Goal: Find specific page/section: Find specific page/section

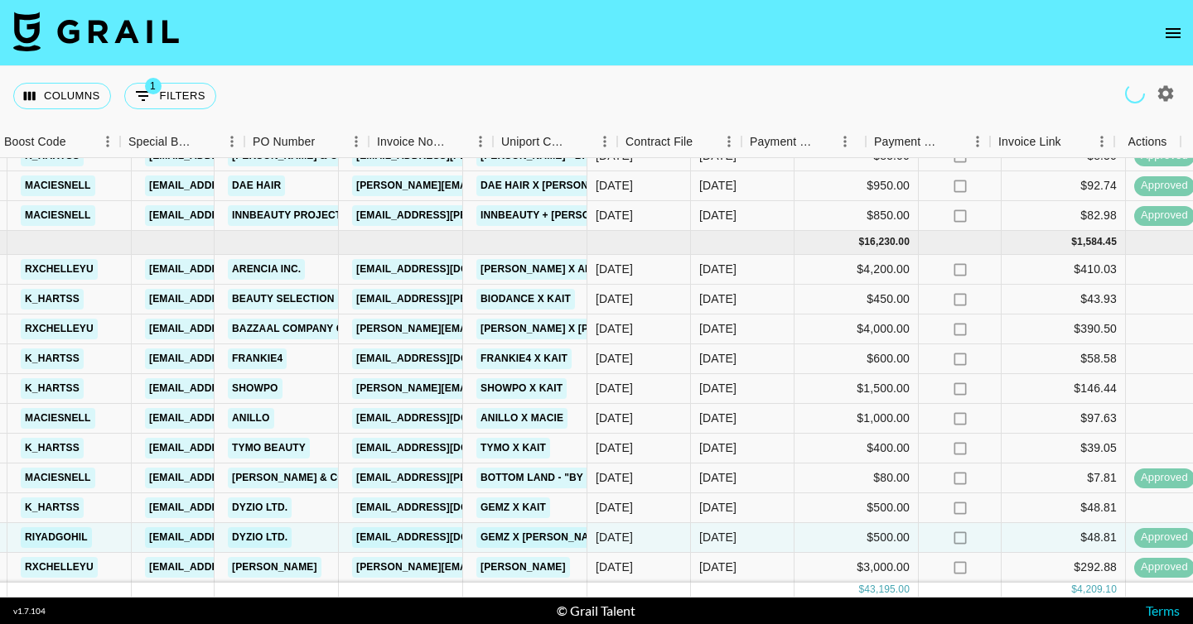
scroll to position [518, 1714]
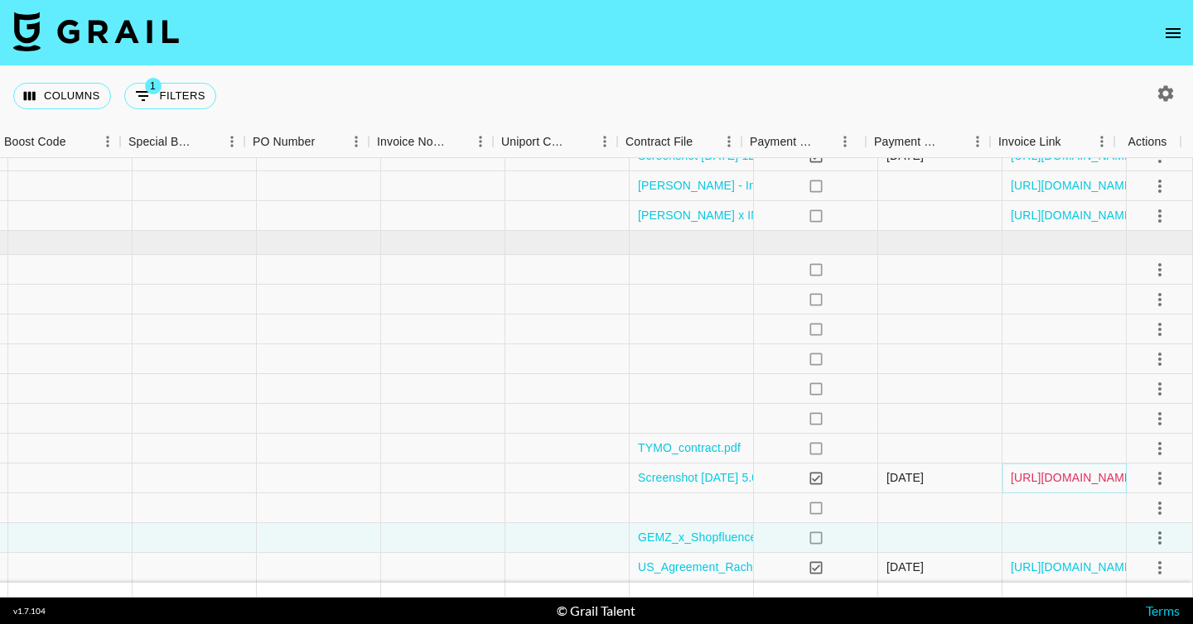
click at [1067, 473] on link "[URL][DOMAIN_NAME]" at bounding box center [1072, 478] width 125 height 17
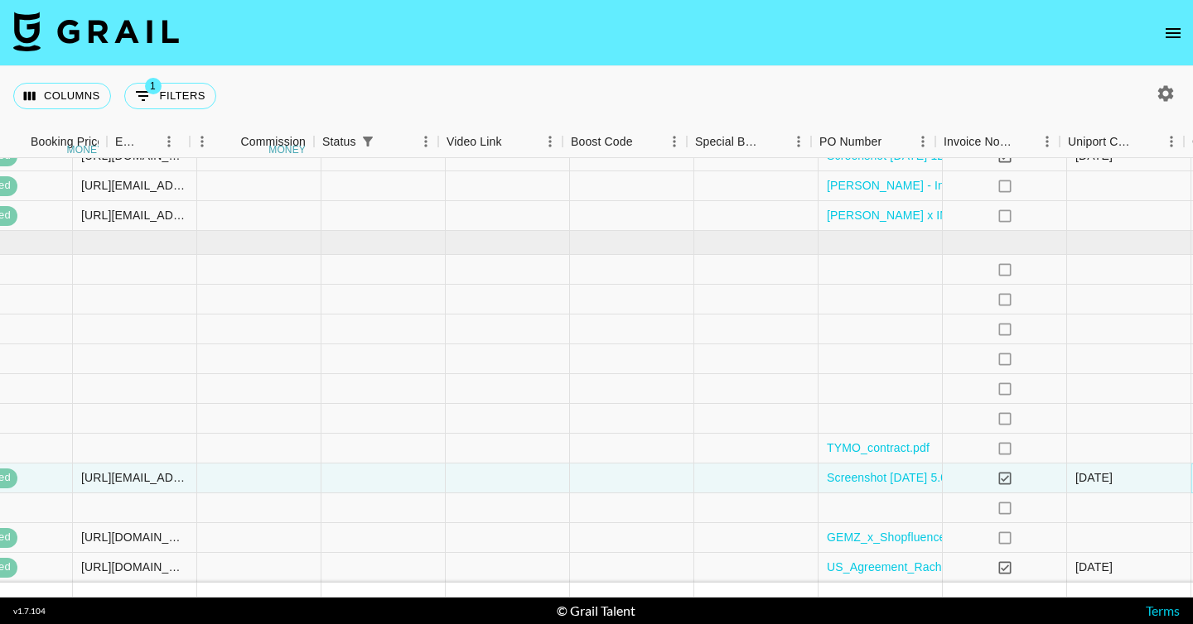
scroll to position [518, 0]
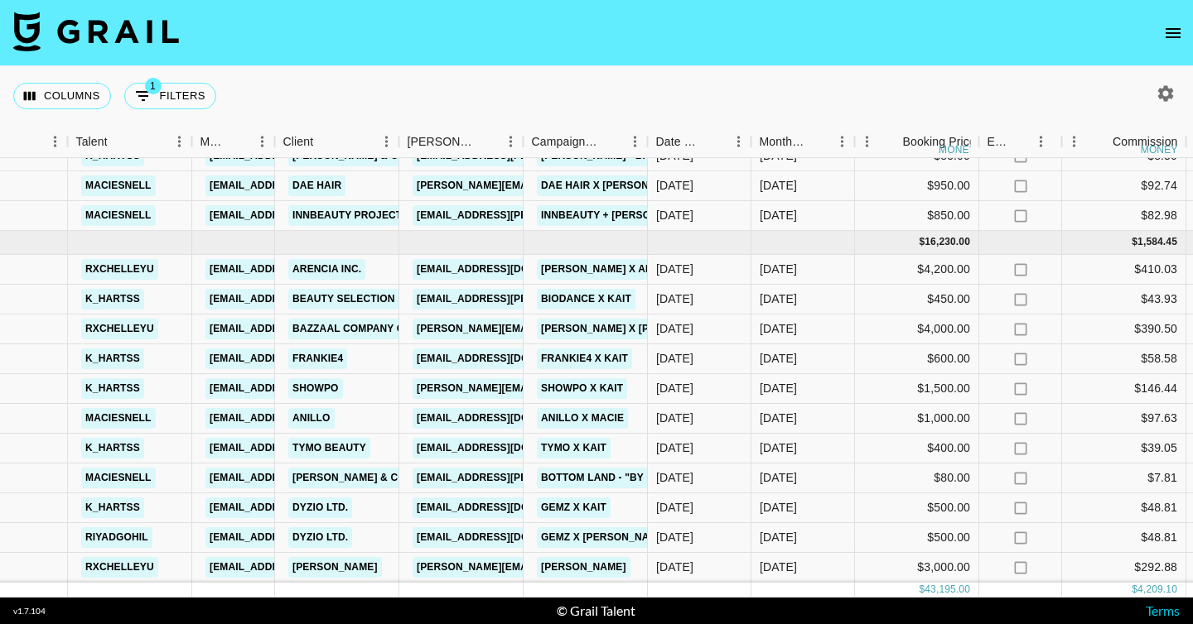
scroll to position [518, 0]
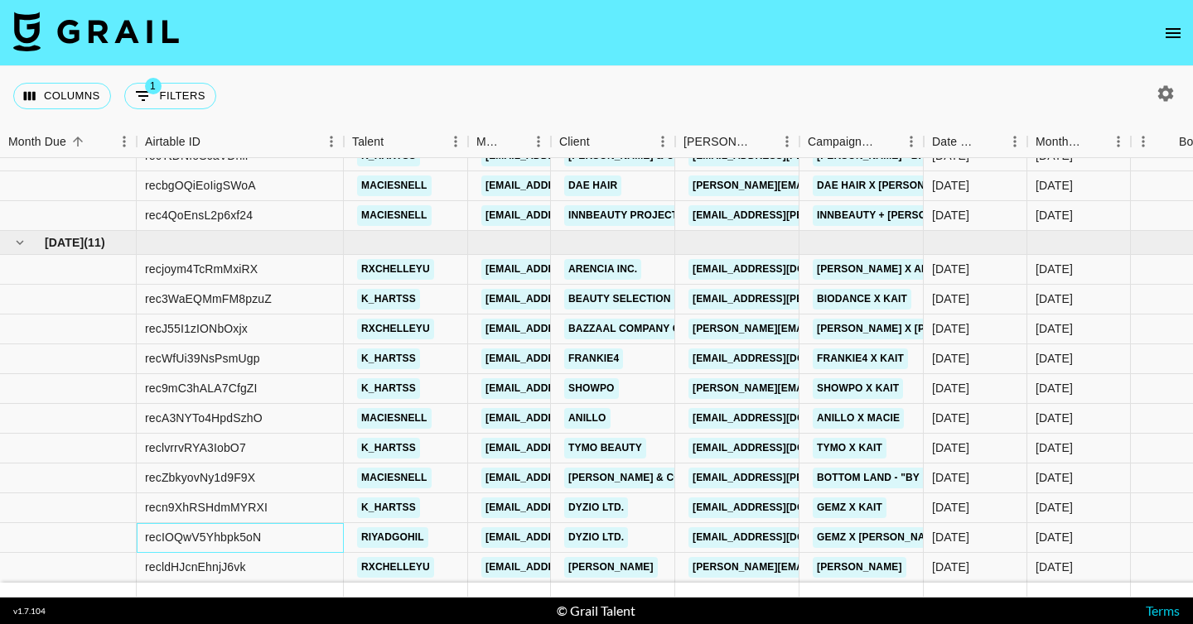
click at [224, 529] on div "recIOQwV5Yhbpk5oN" at bounding box center [203, 537] width 116 height 17
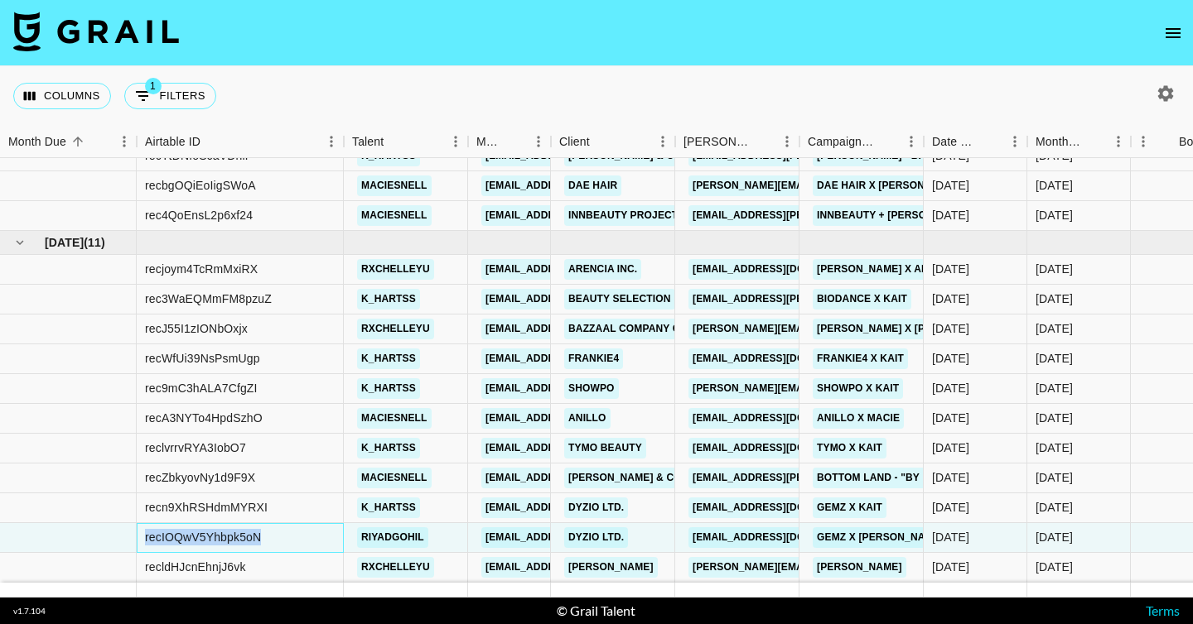
copy div "recIOQwV5Yhbpk5oN"
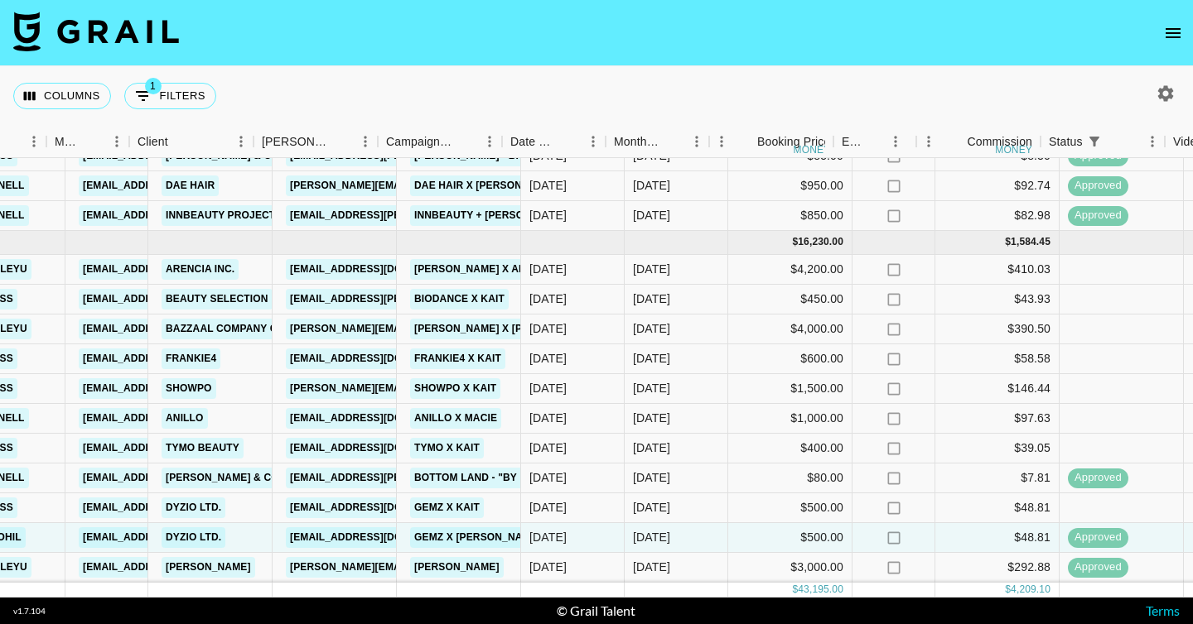
scroll to position [518, 422]
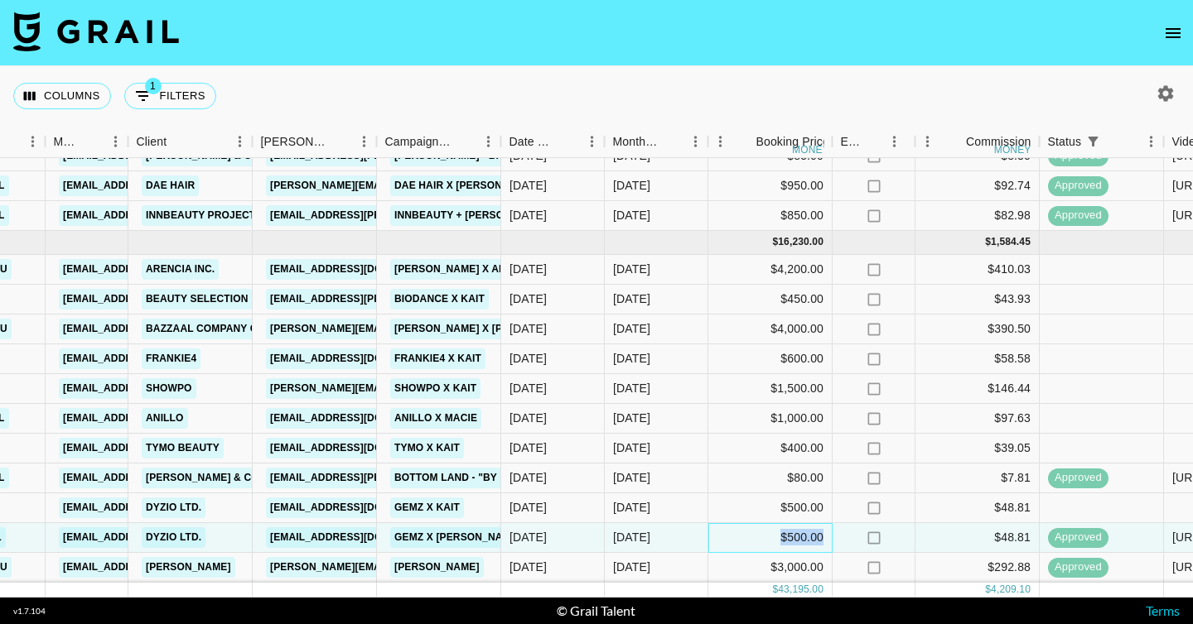
drag, startPoint x: 779, startPoint y: 520, endPoint x: 822, endPoint y: 525, distance: 44.2
click at [822, 525] on div "$500.00" at bounding box center [770, 538] width 124 height 30
copy div "$500.00"
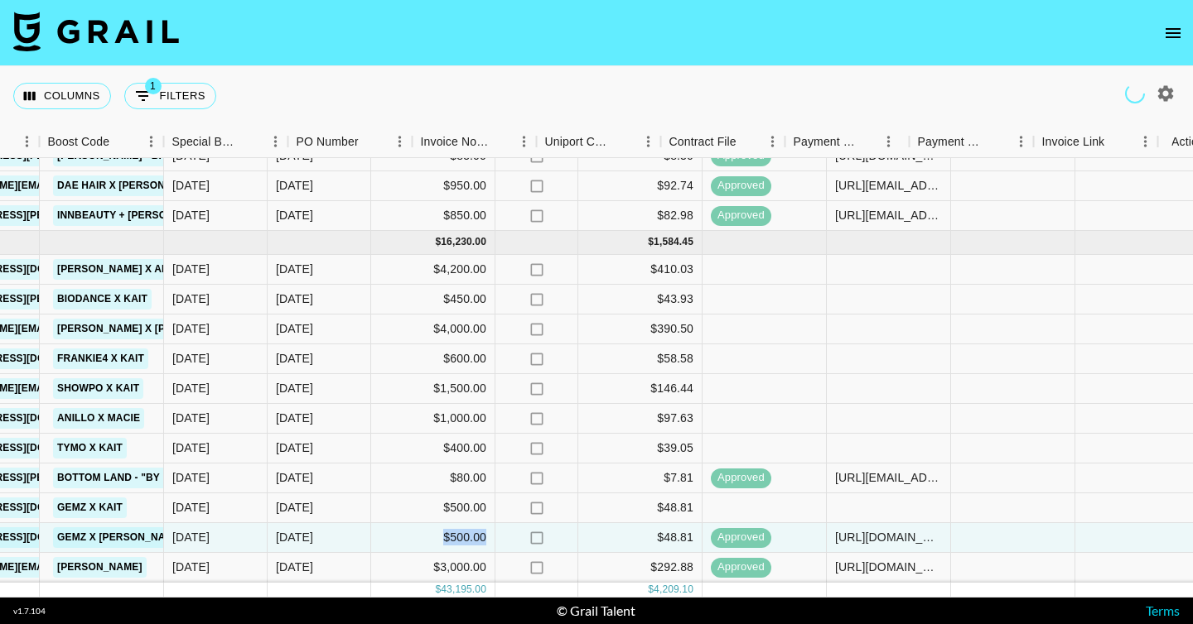
scroll to position [518, 1670]
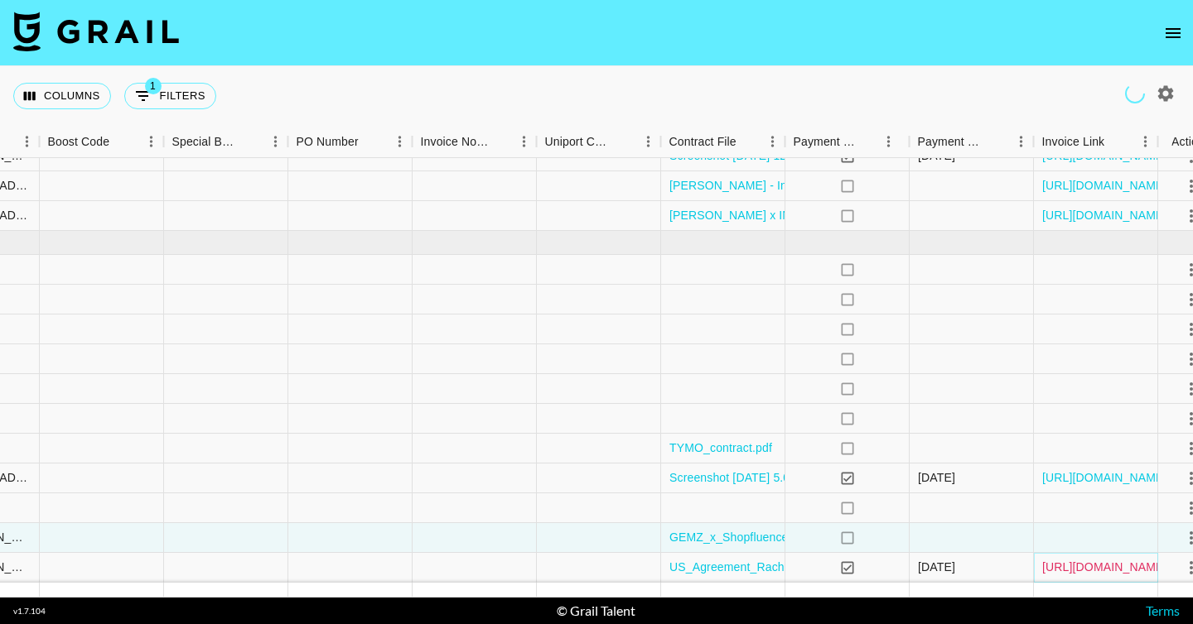
click at [1097, 559] on link "[URL][DOMAIN_NAME]" at bounding box center [1104, 567] width 125 height 17
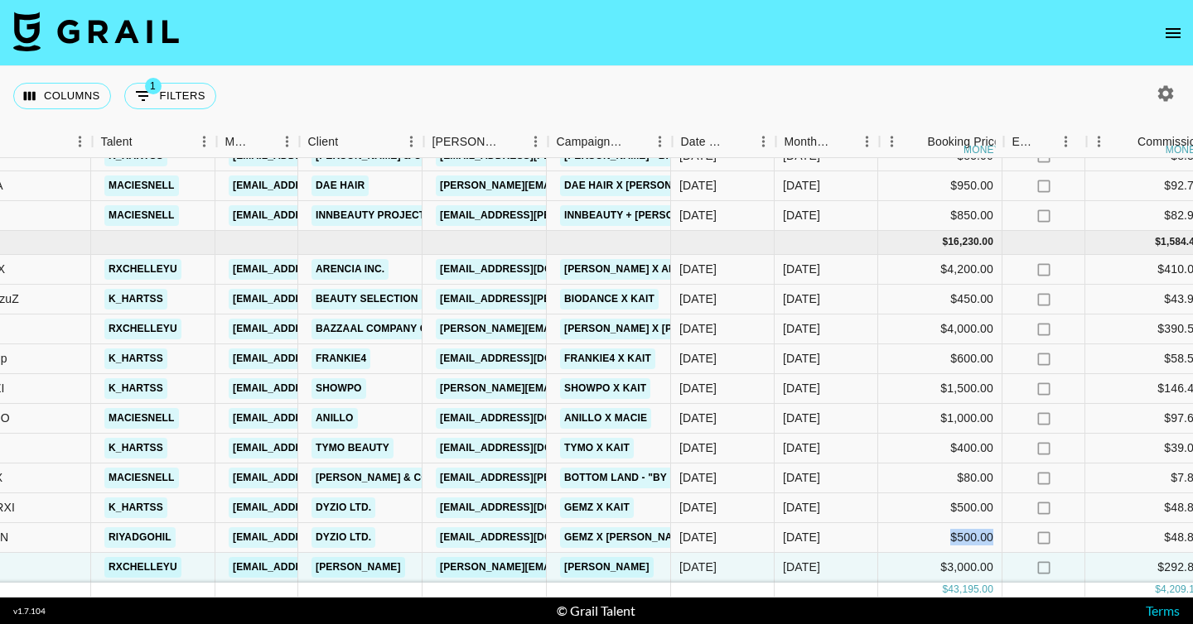
scroll to position [518, 248]
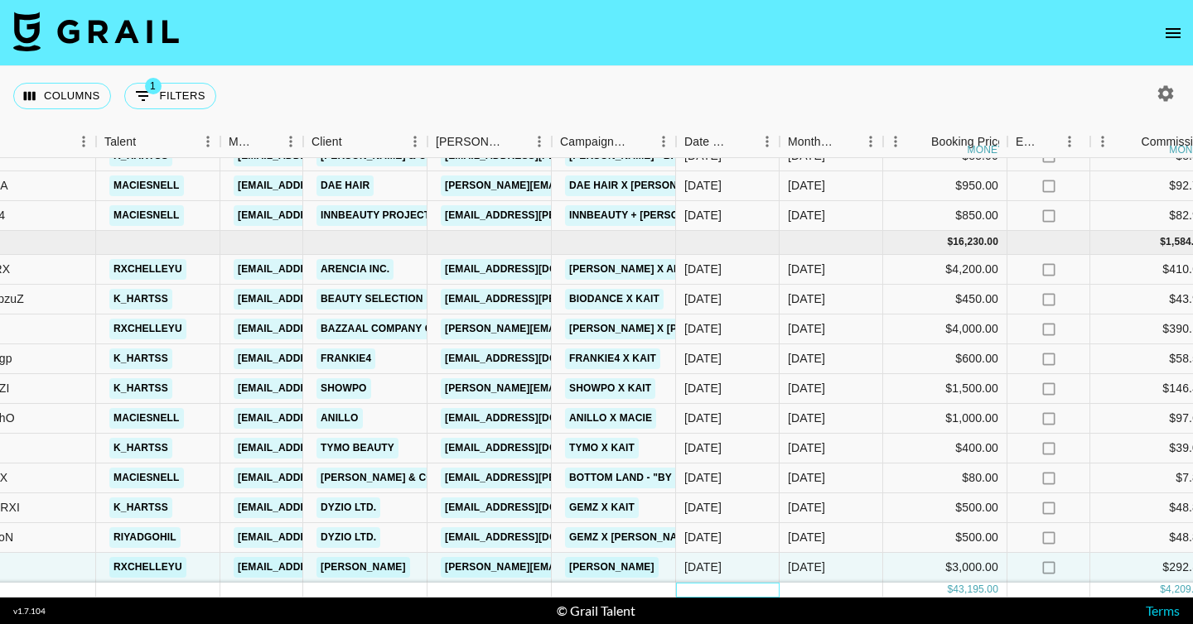
click at [707, 583] on div at bounding box center [728, 590] width 104 height 15
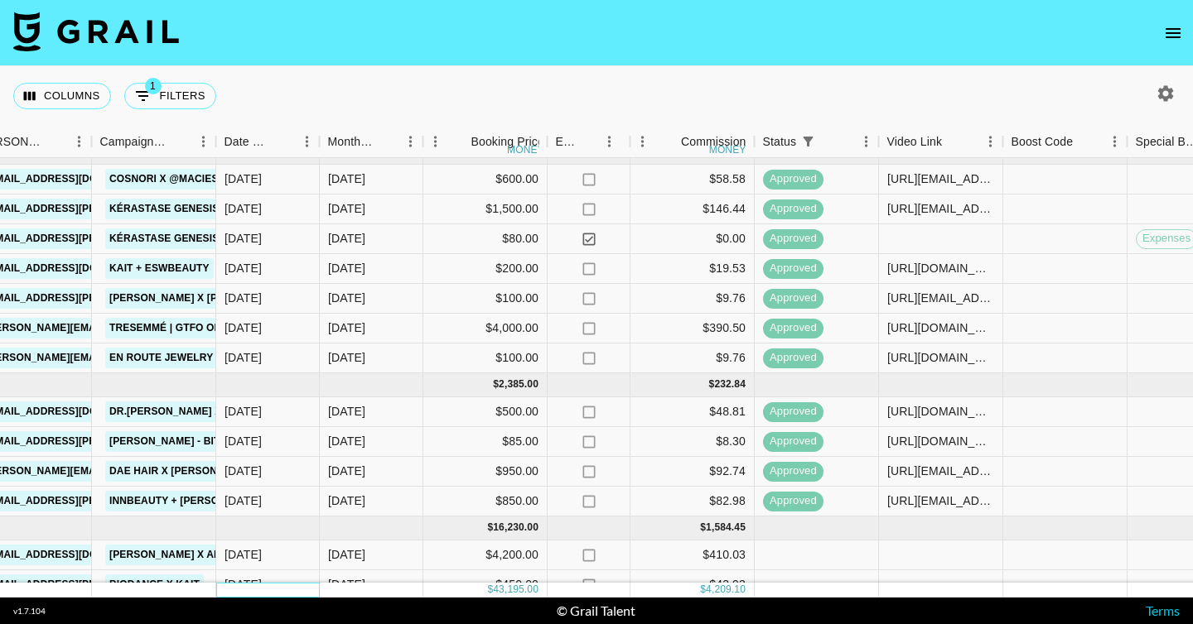
scroll to position [0, 707]
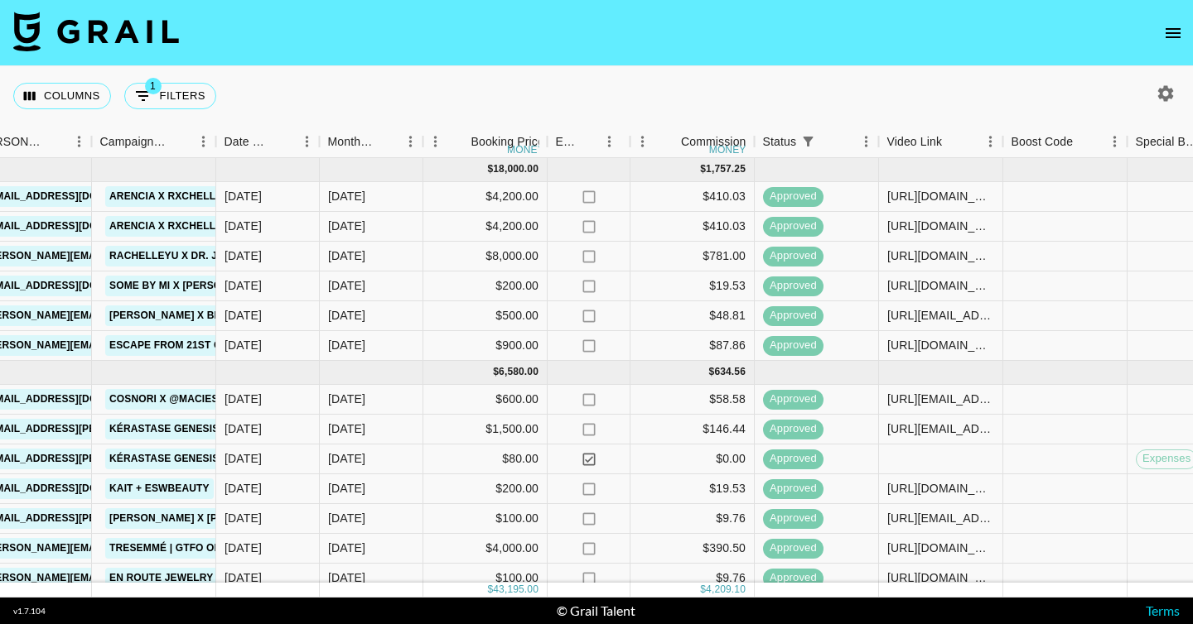
click at [1165, 34] on icon "open drawer" at bounding box center [1173, 33] width 20 height 20
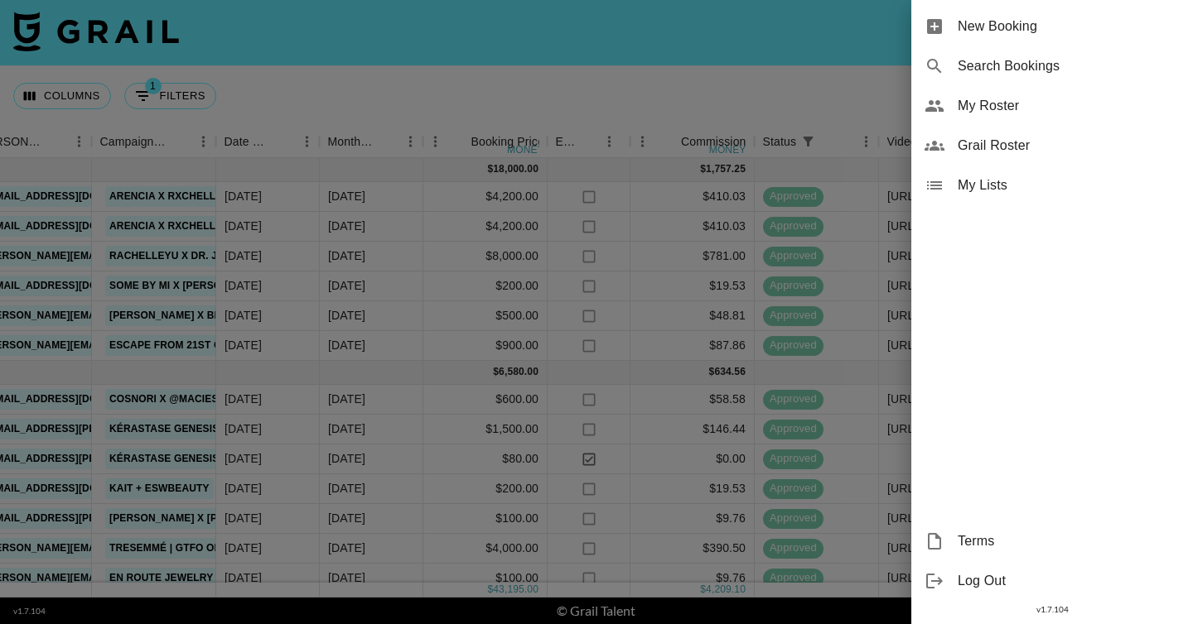
click at [825, 109] on div at bounding box center [596, 312] width 1193 height 624
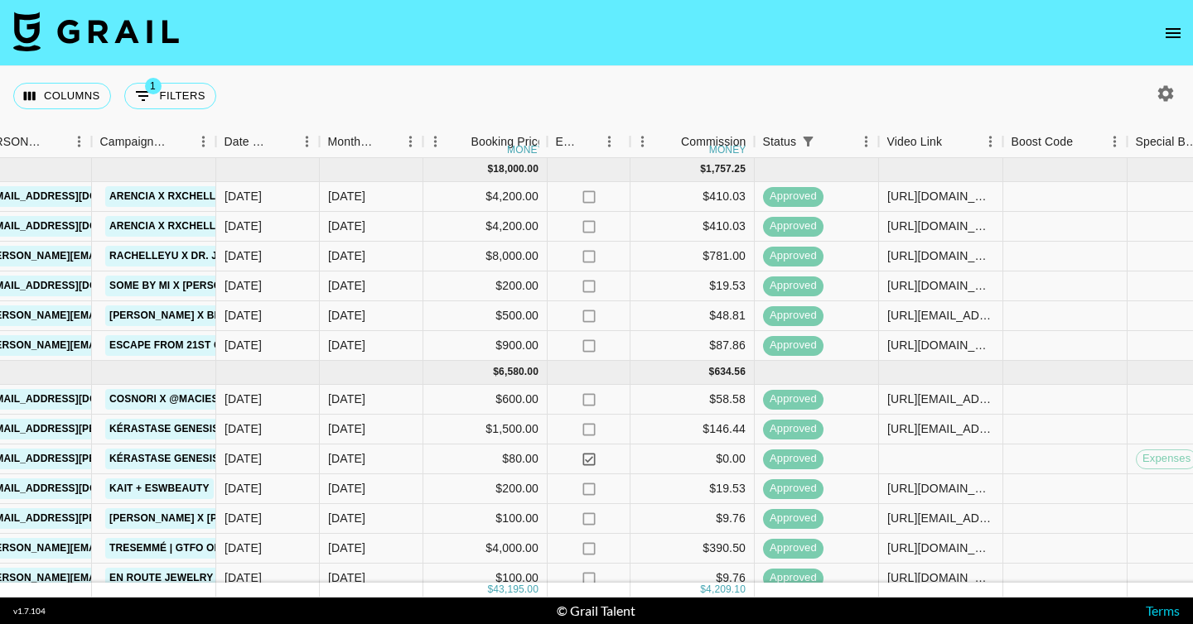
click at [1169, 80] on div at bounding box center [1165, 94] width 28 height 28
click at [1172, 90] on icon "button" at bounding box center [1166, 93] width 16 height 16
select select "[DATE]"
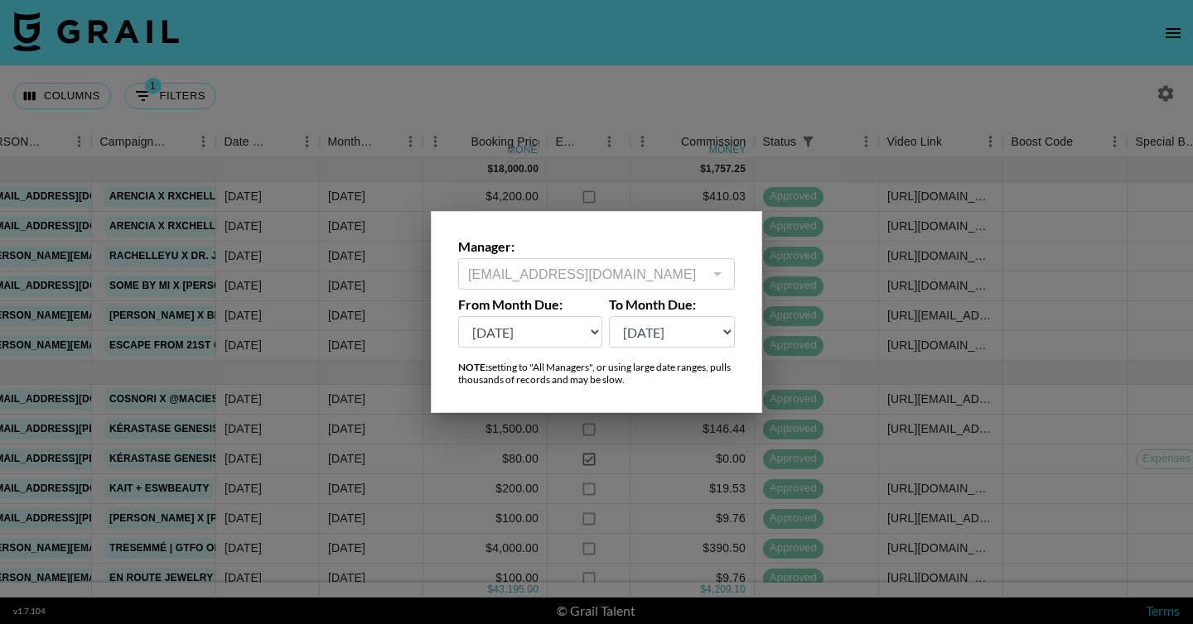
click at [533, 339] on select "[DATE] Aug '[DATE] Jun '[DATE] Apr '[DATE] Feb '[DATE] Dec '[DATE] Oct '[DATE] …" at bounding box center [530, 331] width 144 height 31
click at [458, 316] on select "[DATE] Aug '[DATE] Jun '[DATE] Apr '[DATE] Feb '[DATE] Dec '[DATE] Oct '[DATE] …" at bounding box center [530, 331] width 144 height 31
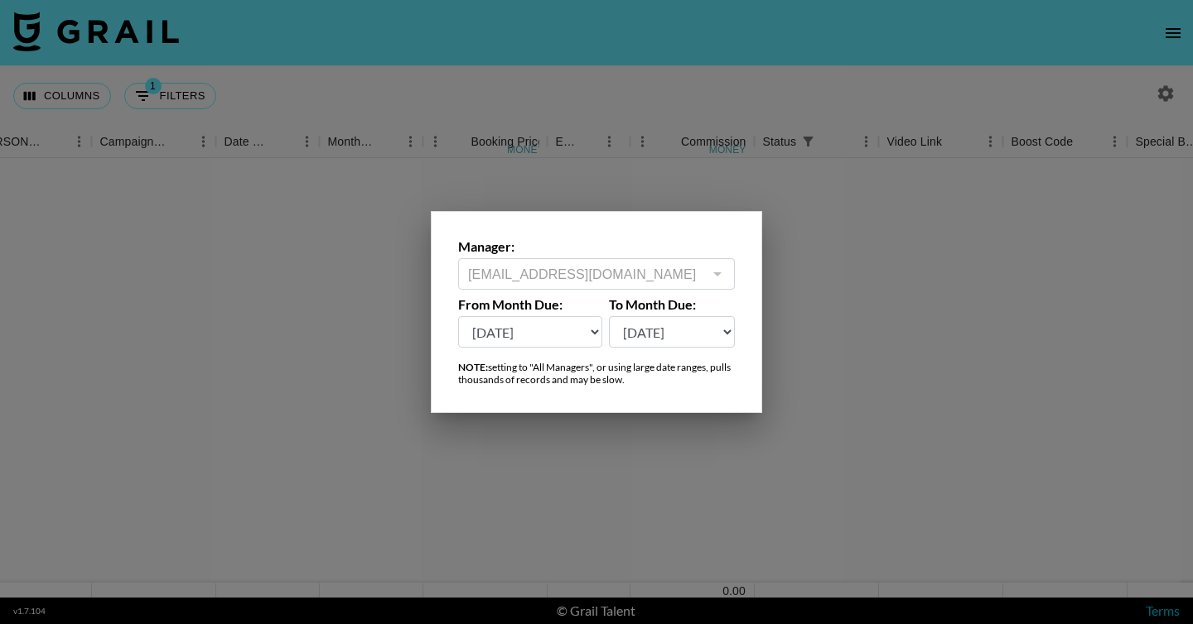
click at [695, 497] on div at bounding box center [596, 312] width 1193 height 624
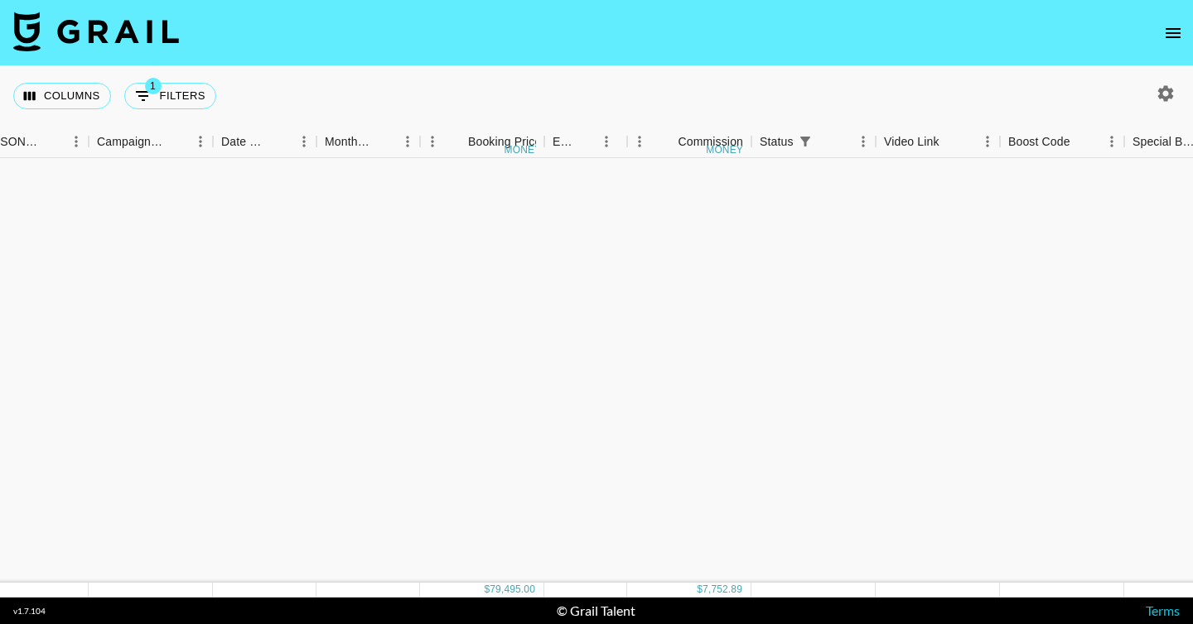
scroll to position [0, 711]
